Goal: Navigation & Orientation: Find specific page/section

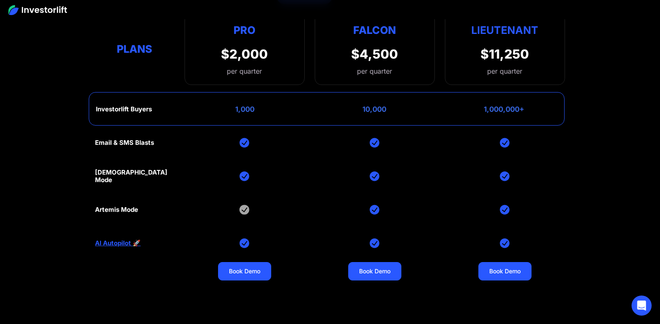
scroll to position [3471, 0]
click at [108, 246] on link "AI Autopilot 🚀" at bounding box center [118, 243] width 46 height 8
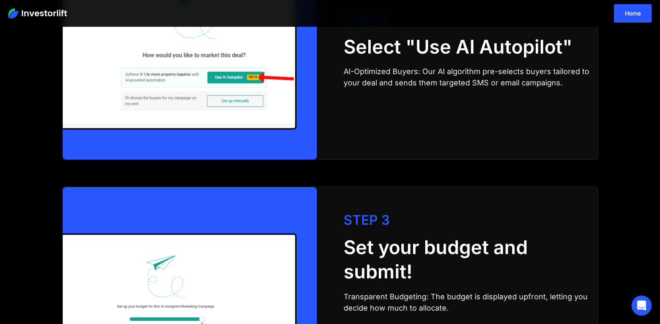
scroll to position [1432, 0]
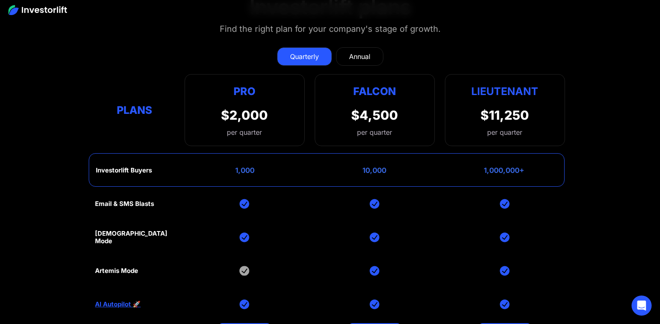
scroll to position [3409, 0]
